Goal: Task Accomplishment & Management: Use online tool/utility

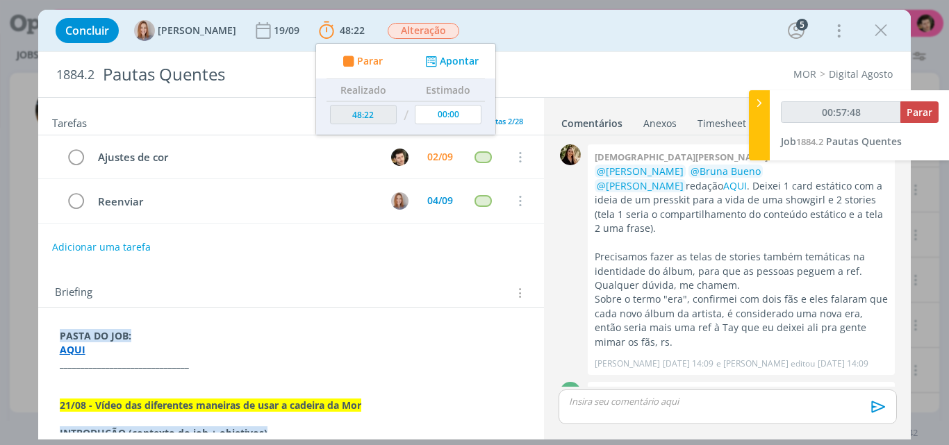
scroll to position [791, 0]
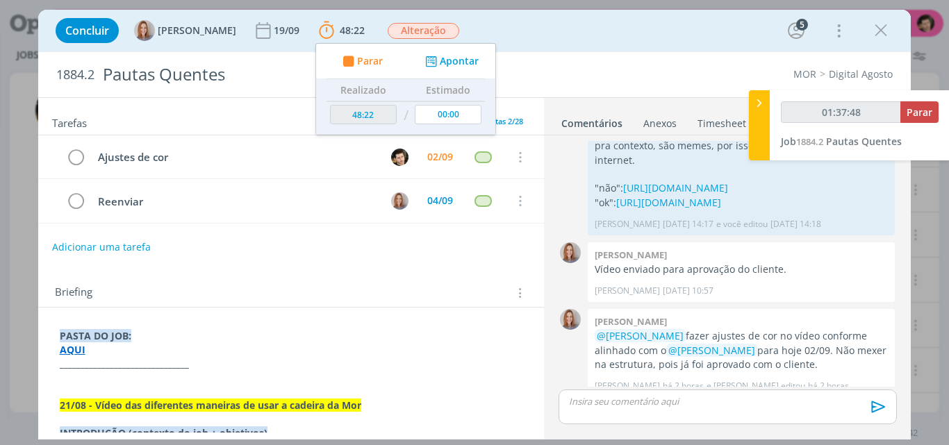
type input "01:38:48"
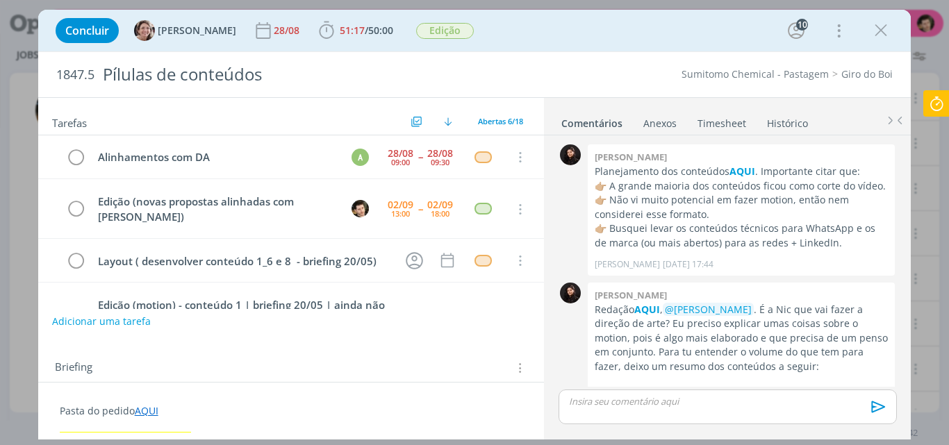
scroll to position [2246, 0]
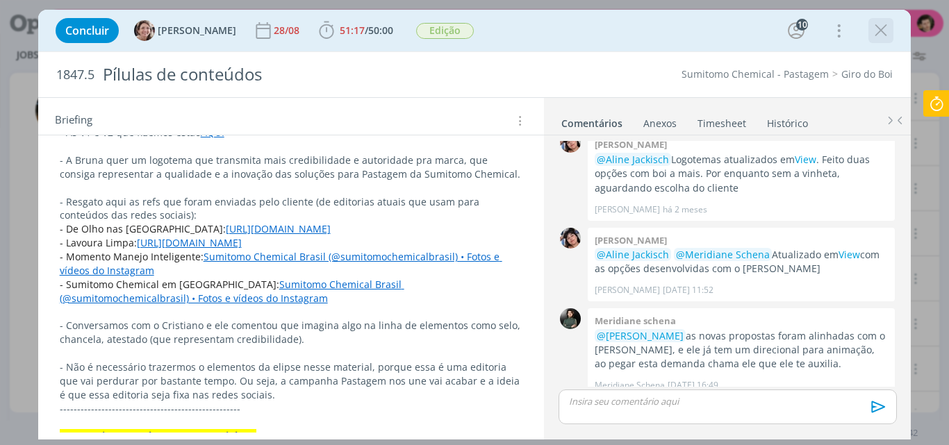
click at [883, 37] on icon "dialog" at bounding box center [880, 30] width 21 height 21
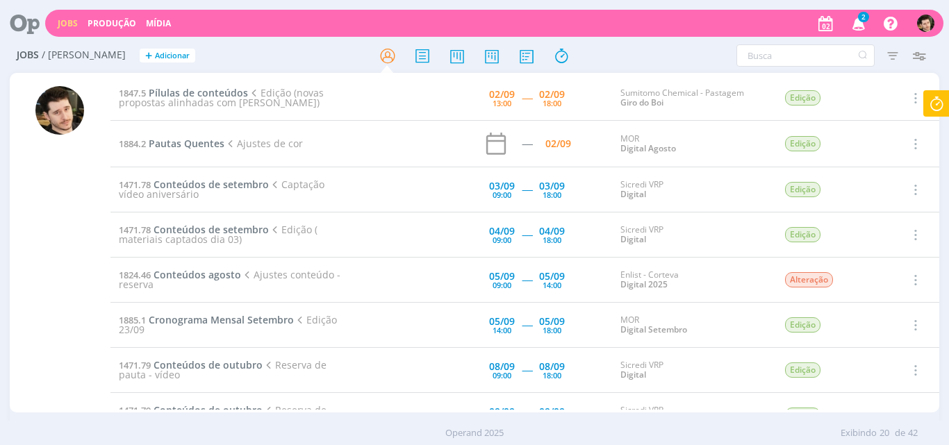
click at [865, 29] on icon "button" at bounding box center [859, 23] width 24 height 24
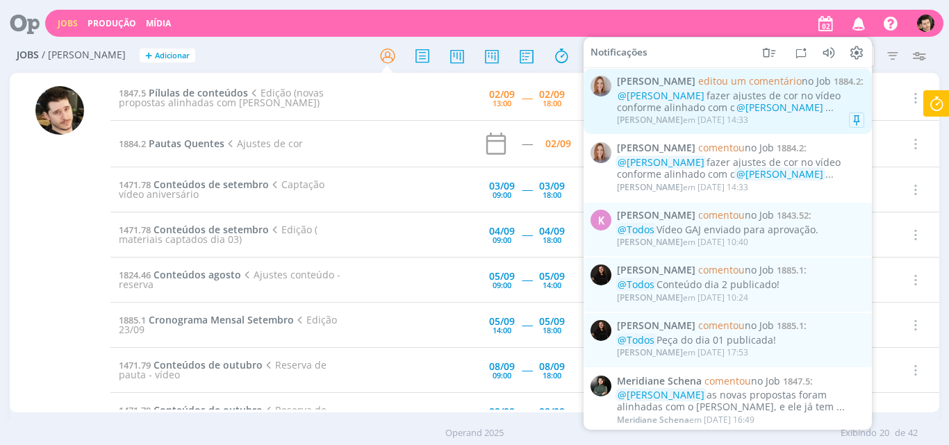
click at [712, 107] on div "@[PERSON_NAME] fazer ajustes de cor no vídeo conforme alinhado com o @[PERSON_N…" at bounding box center [740, 102] width 247 height 24
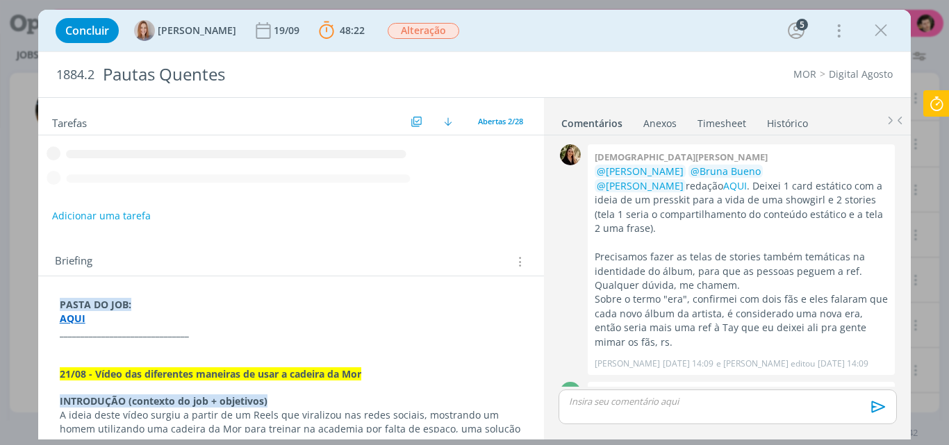
scroll to position [791, 0]
